Goal: Information Seeking & Learning: Learn about a topic

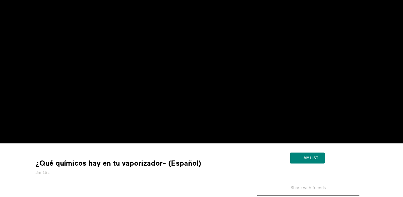
scroll to position [50, 0]
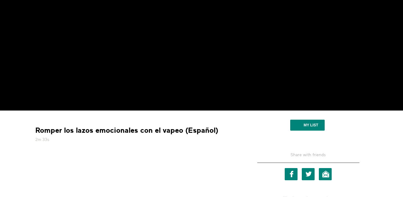
scroll to position [87, 0]
